Goal: Task Accomplishment & Management: Complete application form

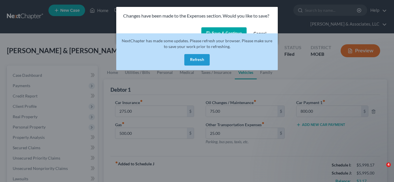
scroll to position [76, 0]
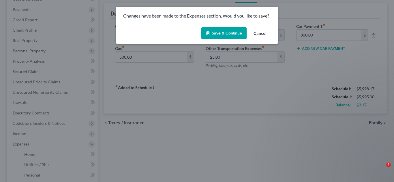
click at [232, 33] on button "Save & Continue" at bounding box center [223, 33] width 45 height 12
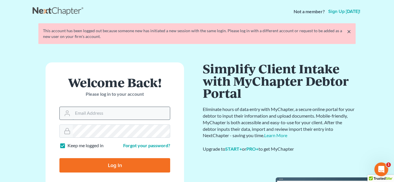
click at [108, 111] on input "Email Address" at bounding box center [121, 113] width 97 height 13
type input "[PERSON_NAME][EMAIL_ADDRESS][DOMAIN_NAME]"
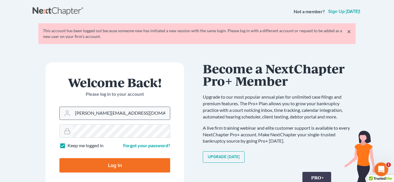
click at [59, 158] on input "Log In" at bounding box center [114, 165] width 111 height 14
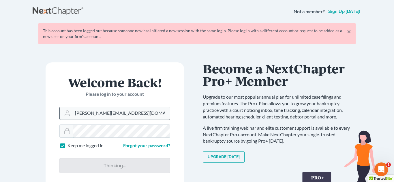
type input "Thinking..."
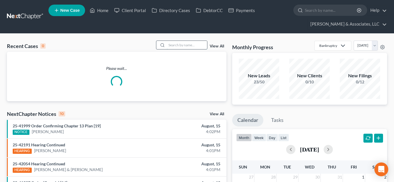
click at [176, 44] on input "search" at bounding box center [187, 45] width 40 height 8
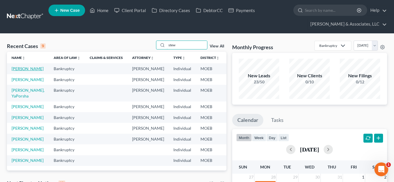
type input "stew"
click at [24, 70] on link "[PERSON_NAME]" at bounding box center [28, 68] width 32 height 5
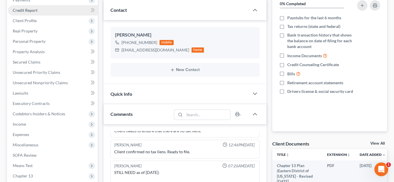
scroll to position [87, 0]
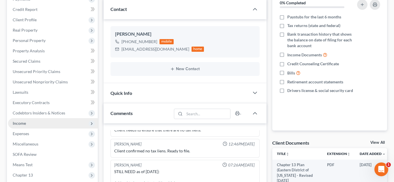
click at [37, 121] on span "Income" at bounding box center [53, 123] width 90 height 10
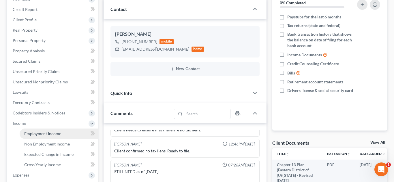
click at [39, 133] on span "Employment Income" at bounding box center [42, 133] width 37 height 5
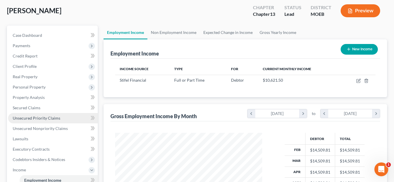
scroll to position [26, 0]
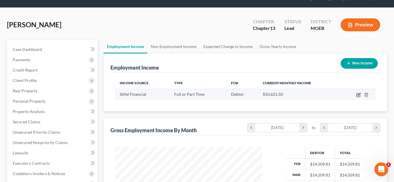
click at [356, 95] on icon "button" at bounding box center [358, 95] width 5 height 5
select select "0"
select select "26"
select select "1"
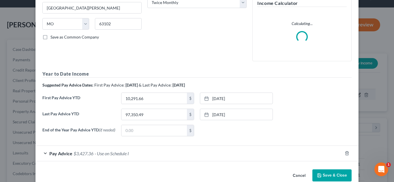
scroll to position [102, 0]
